Goal: Complete application form

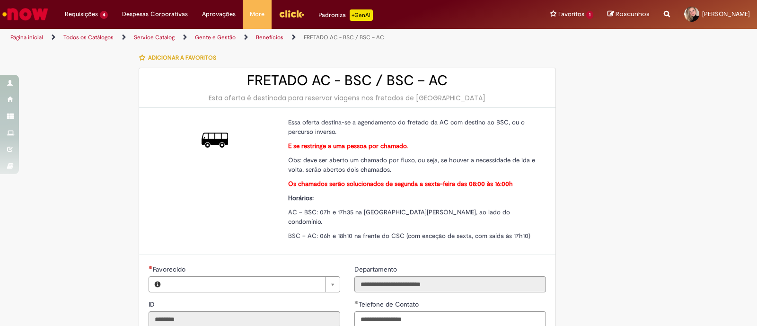
type input "**********"
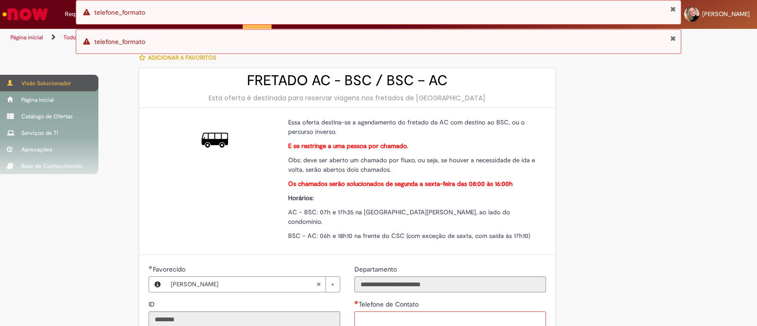
click at [20, 80] on div "Visão Solucionador" at bounding box center [49, 83] width 98 height 17
